Goal: Information Seeking & Learning: Find specific fact

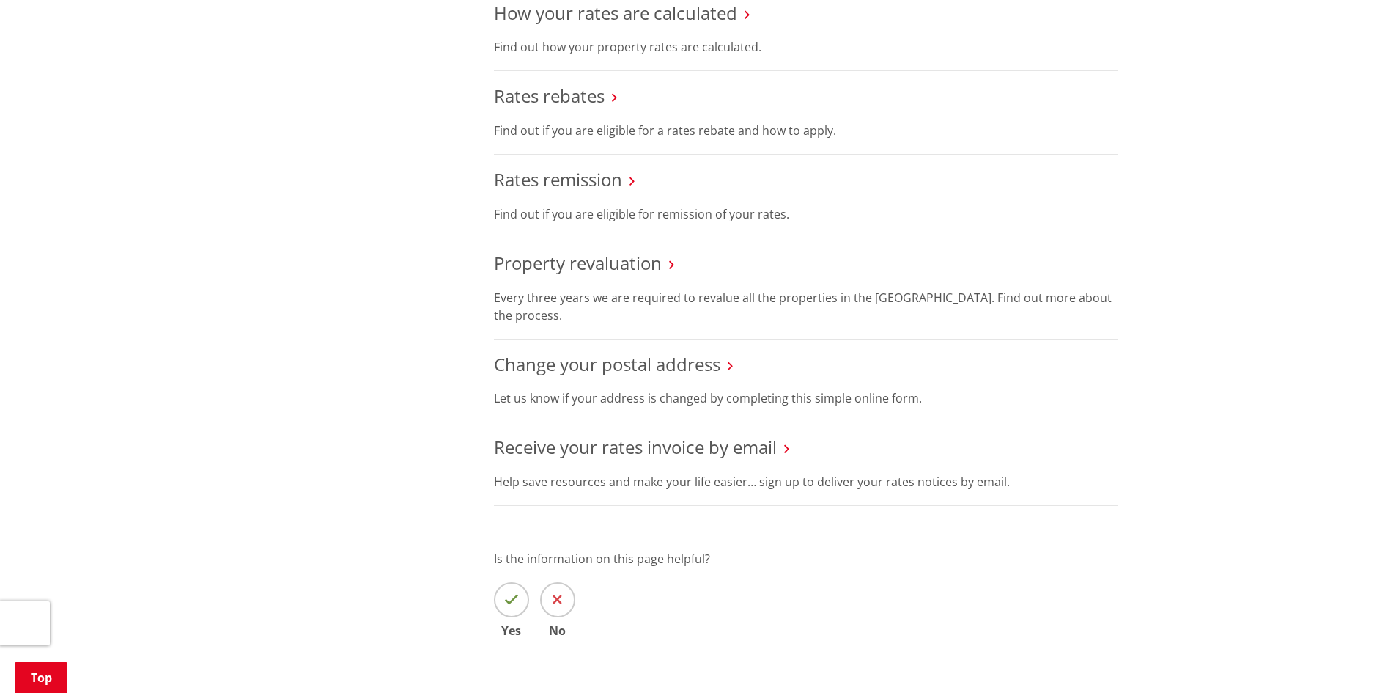
scroll to position [806, 0]
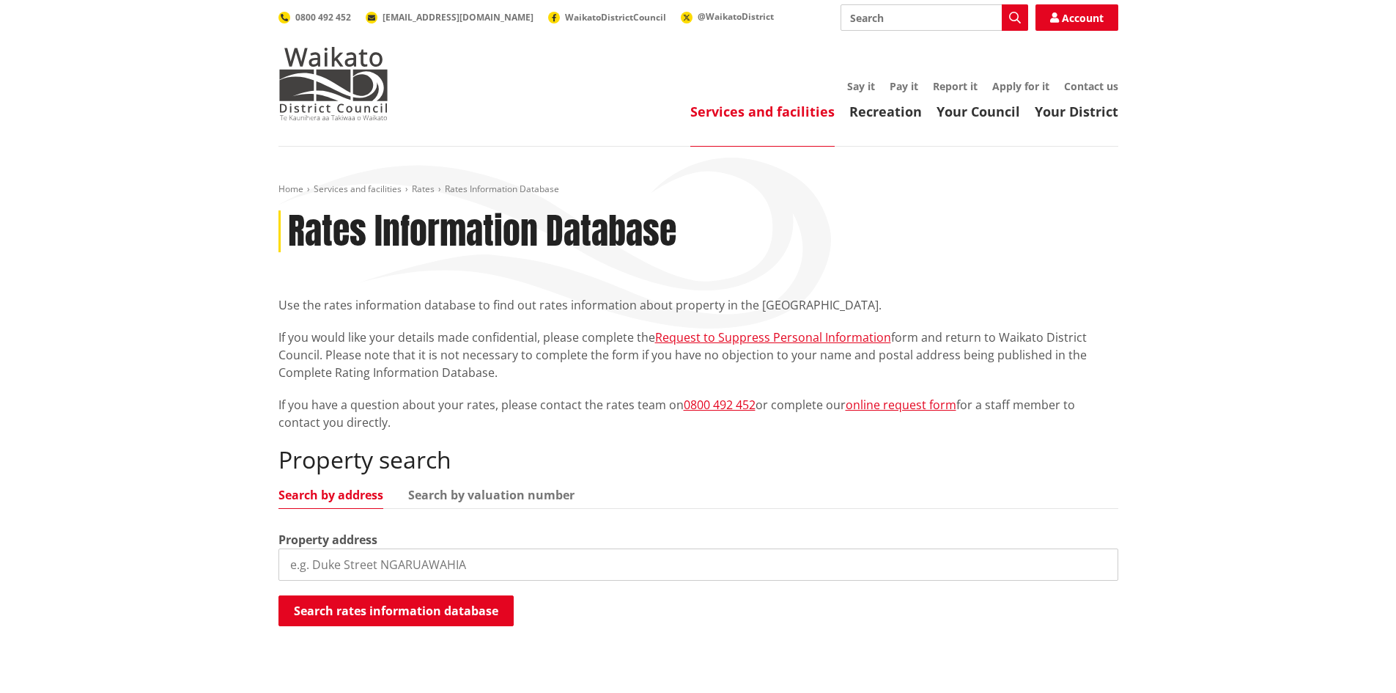
click at [361, 562] on input "search" at bounding box center [698, 564] width 840 height 32
type input "manamana lane"
click at [473, 609] on button "Search rates information database" at bounding box center [395, 610] width 235 height 31
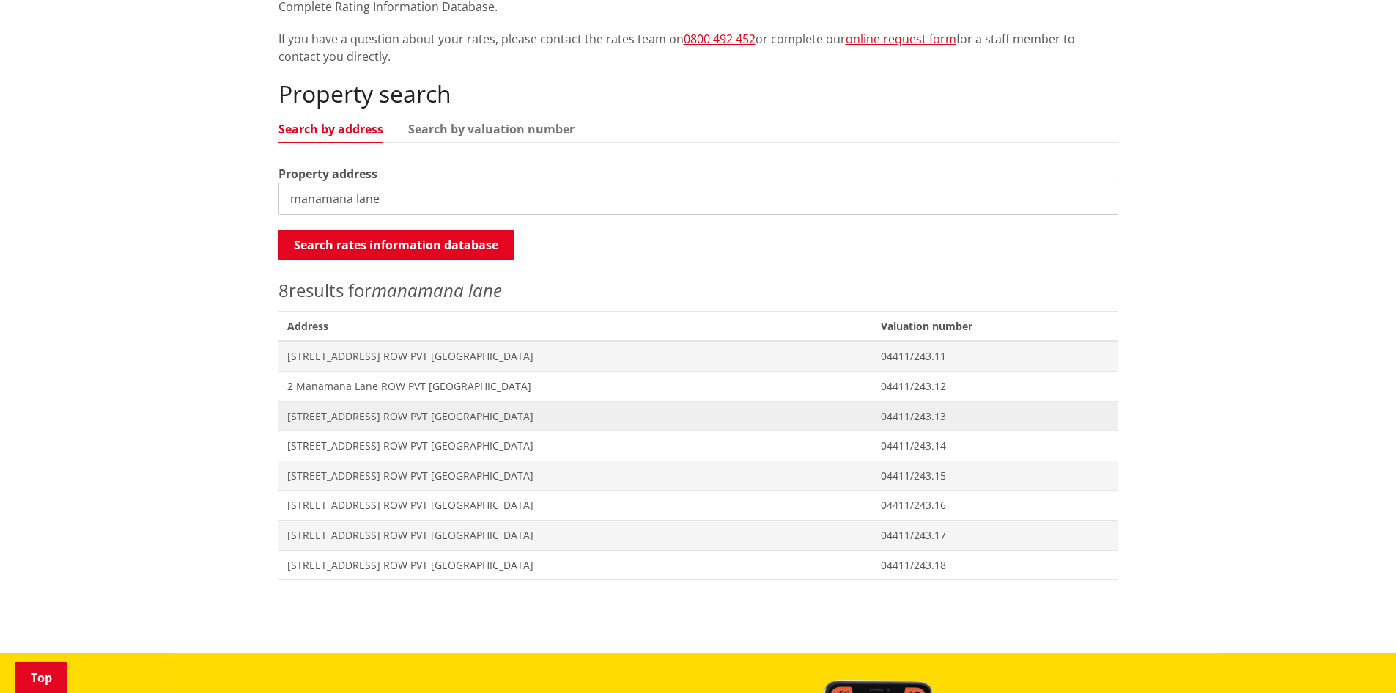
scroll to position [366, 0]
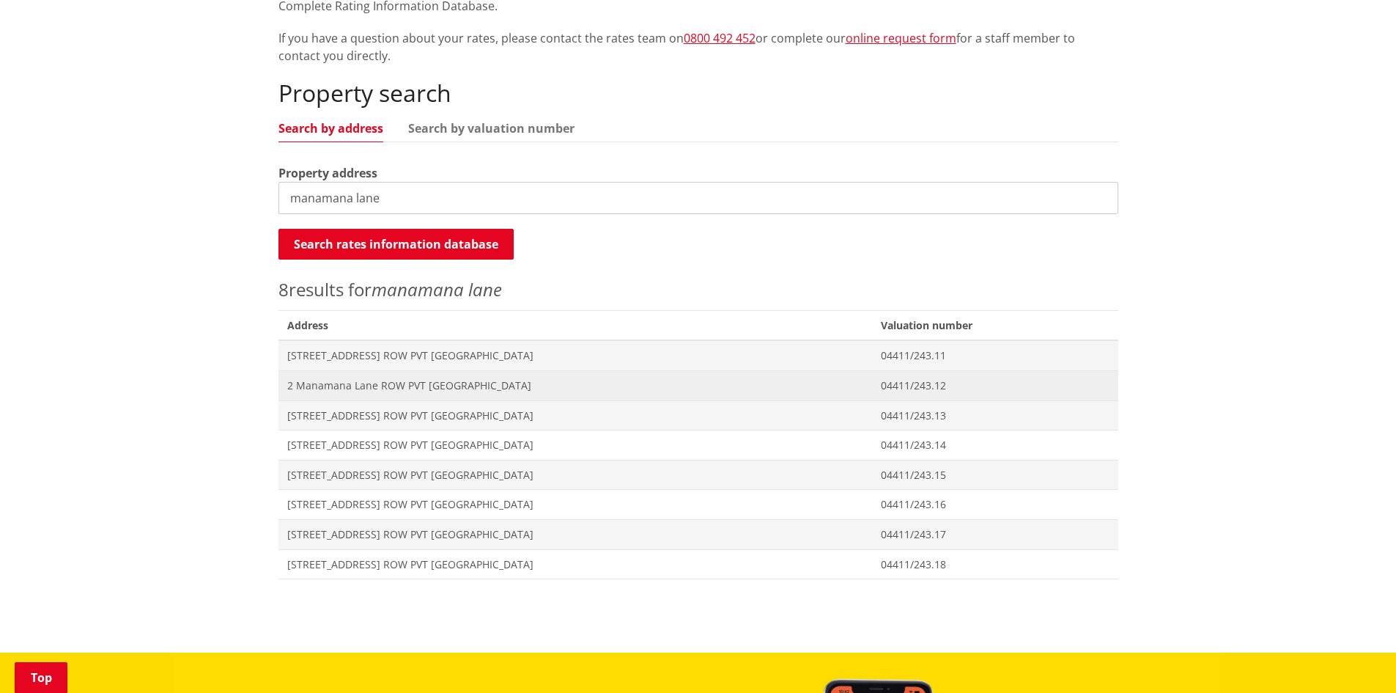
click at [421, 385] on span "2 Manamana Lane ROW PVT NGARUAWAHIA" at bounding box center [575, 385] width 577 height 15
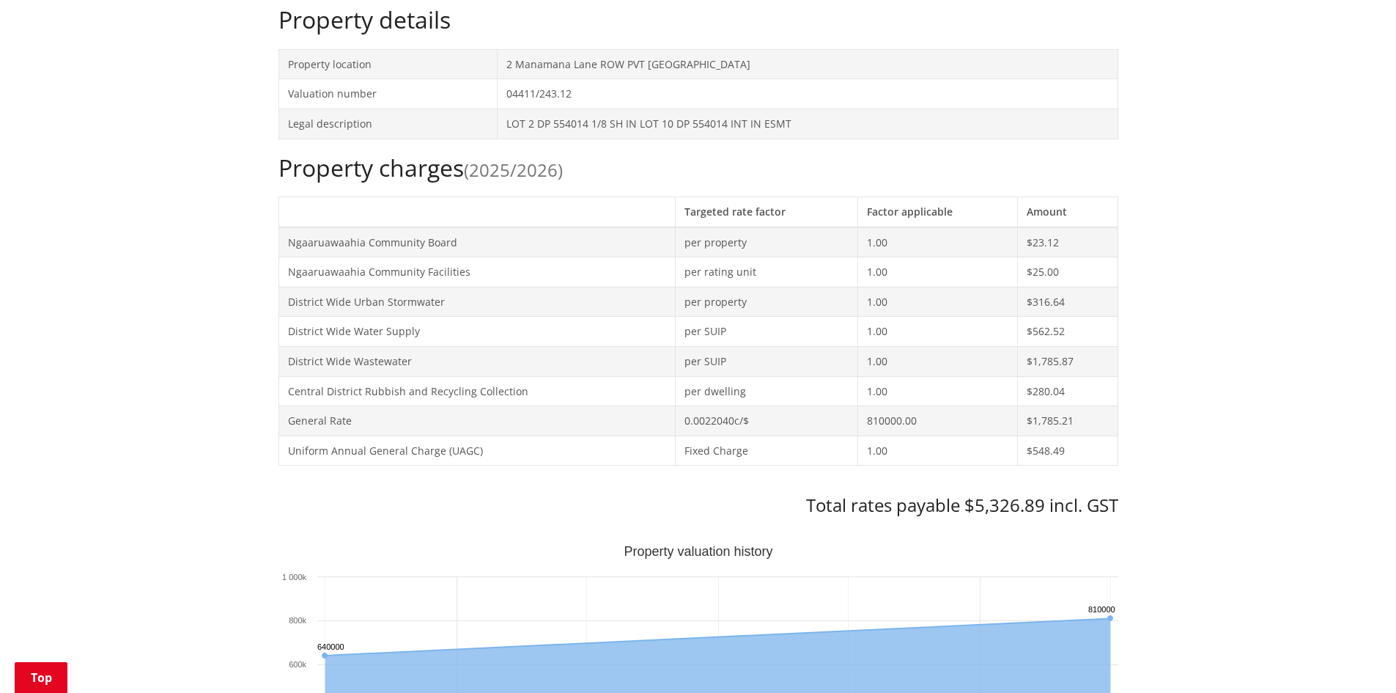
scroll to position [586, 0]
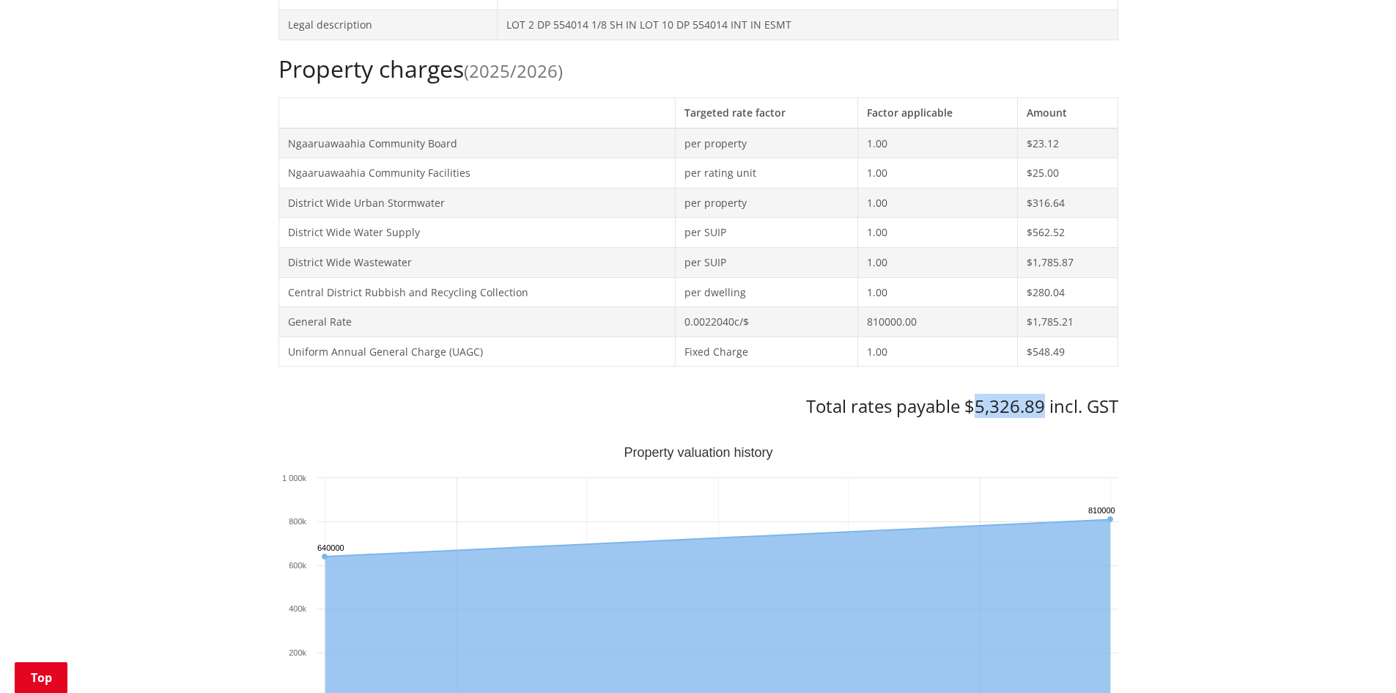
drag, startPoint x: 975, startPoint y: 407, endPoint x: 1041, endPoint y: 406, distance: 66.0
click at [1041, 406] on h3 "Total rates payable $5,326.89 incl. GST" at bounding box center [698, 406] width 840 height 21
copy h3 "5,326.89"
click at [1289, 407] on div "Home Services and facilities Rates Rates Information Database Rates Information…" at bounding box center [698, 587] width 1396 height 2054
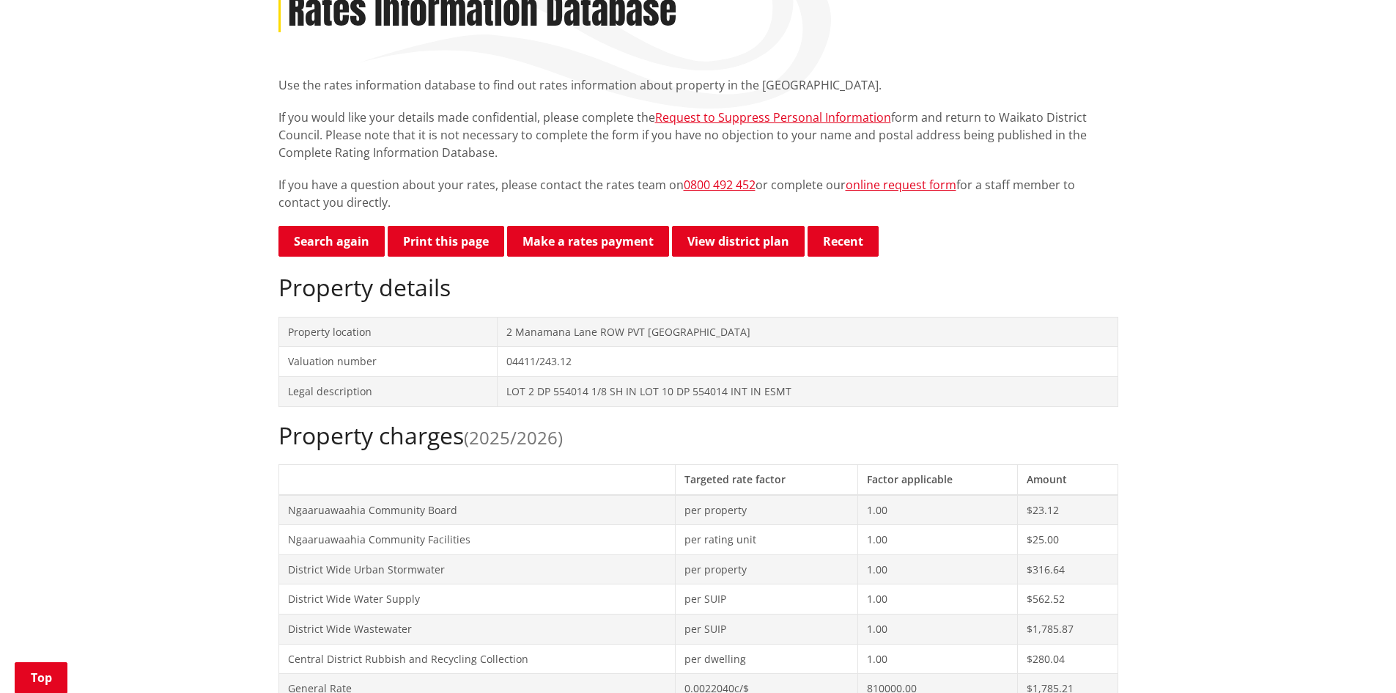
scroll to position [147, 0]
